Goal: Task Accomplishment & Management: Use online tool/utility

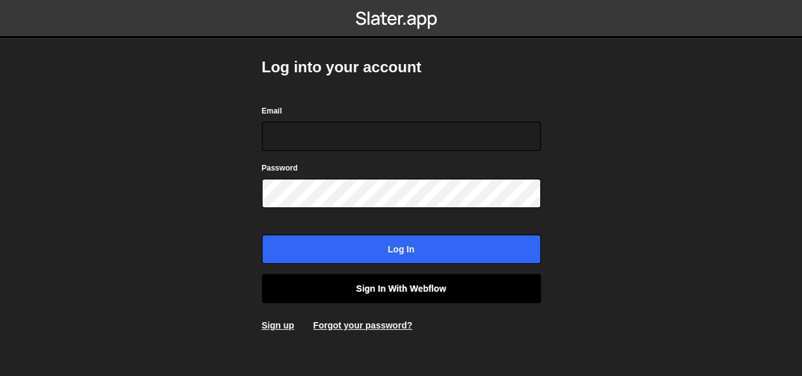
click at [387, 288] on link "Sign in with Webflow" at bounding box center [401, 288] width 279 height 29
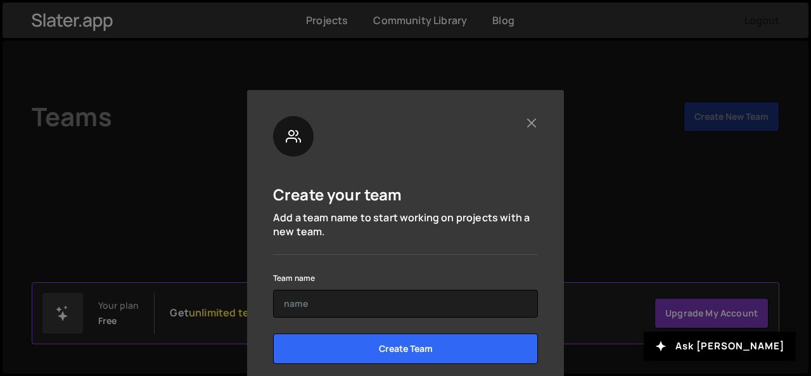
scroll to position [64, 0]
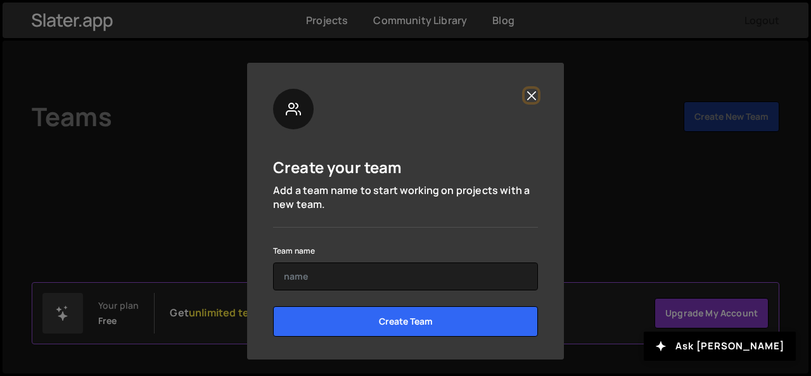
click at [529, 91] on button "Close" at bounding box center [531, 95] width 13 height 13
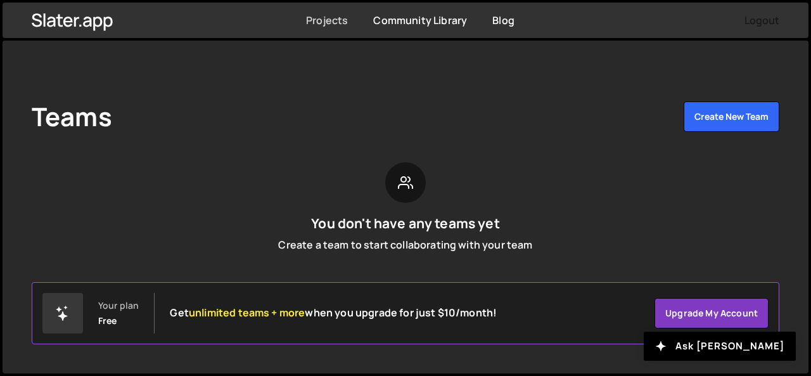
click at [327, 20] on link "Projects" at bounding box center [327, 20] width 42 height 14
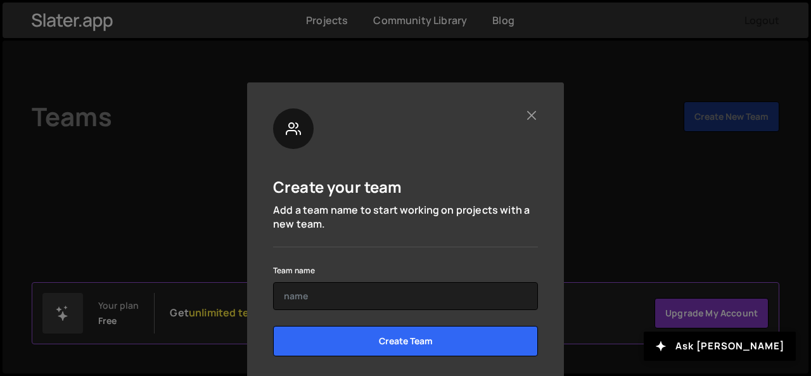
scroll to position [64, 0]
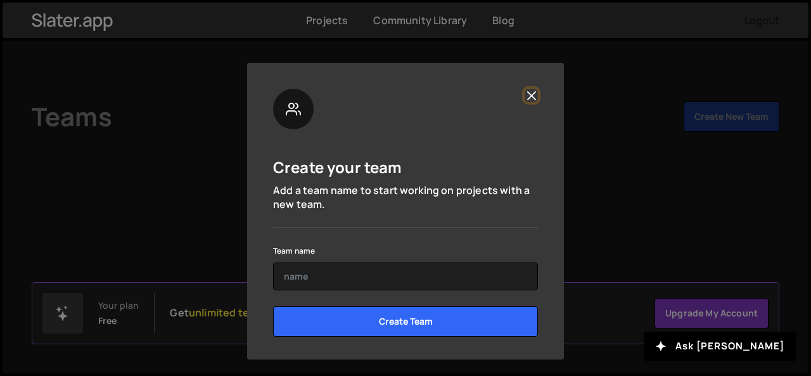
click at [531, 99] on button "Close" at bounding box center [531, 95] width 13 height 13
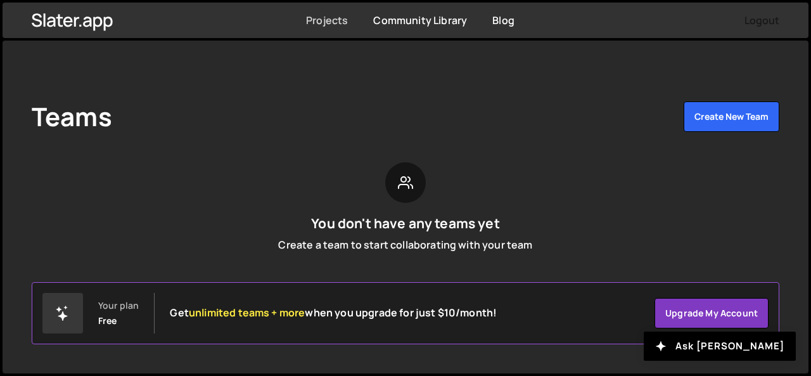
click at [330, 21] on link "Projects" at bounding box center [327, 20] width 42 height 14
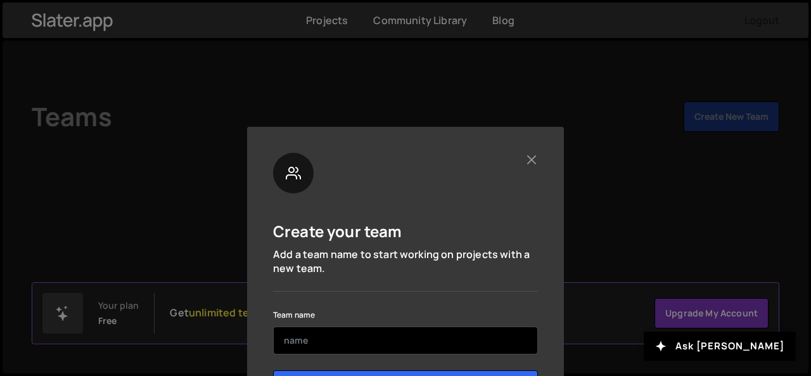
click at [352, 352] on input "text" at bounding box center [405, 340] width 265 height 28
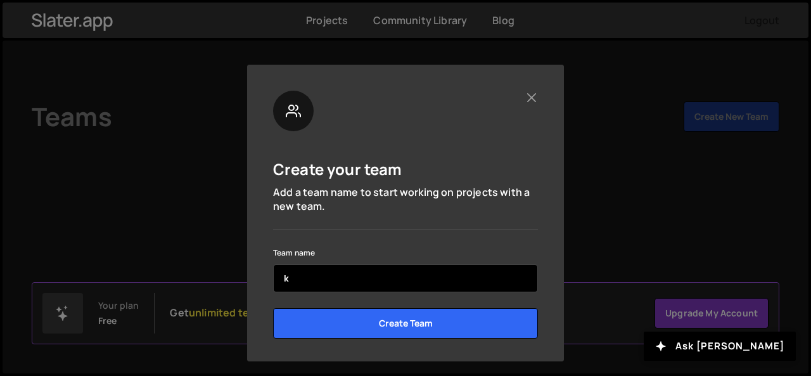
scroll to position [64, 0]
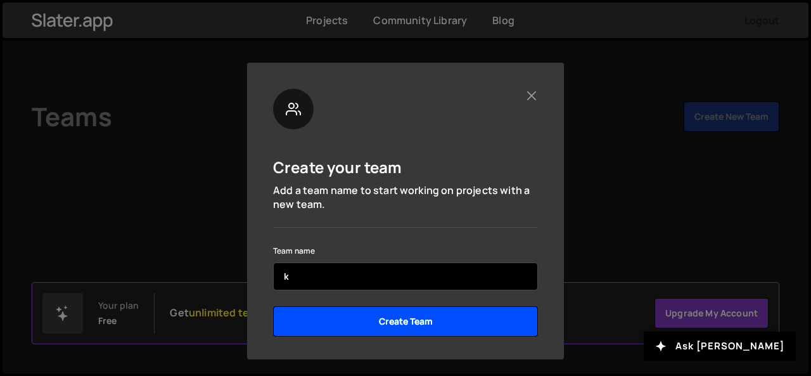
type input "k"
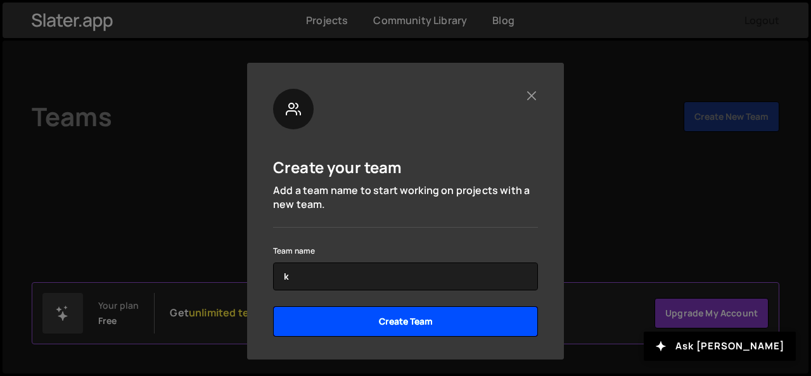
click at [371, 319] on input "Create Team" at bounding box center [405, 321] width 265 height 30
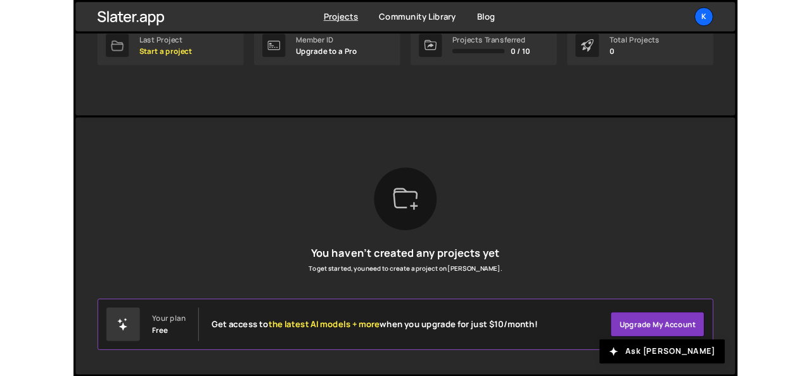
scroll to position [138, 0]
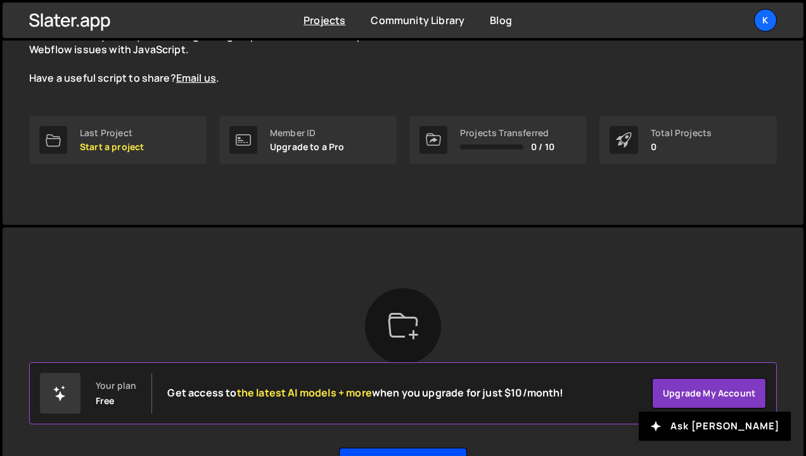
click at [433, 375] on button "Create your first project" at bounding box center [403, 463] width 128 height 30
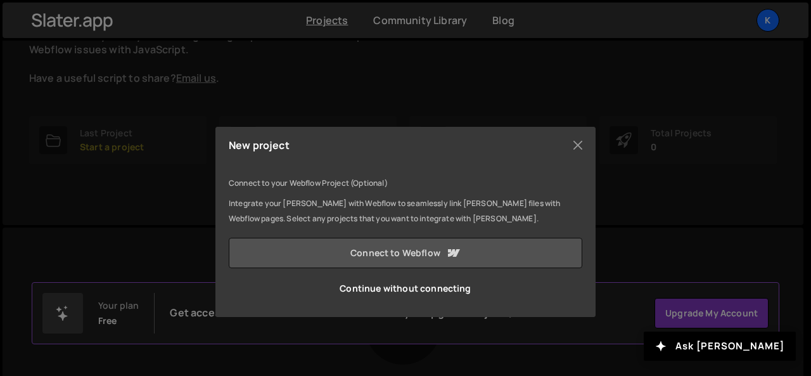
click at [443, 251] on link "Connect to Webflow" at bounding box center [406, 253] width 354 height 30
